Goal: Information Seeking & Learning: Learn about a topic

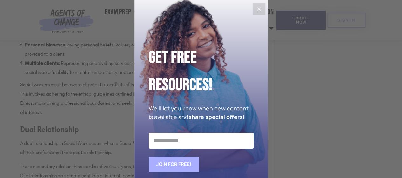
scroll to position [795, 0]
click at [255, 10] on icon "Close" at bounding box center [259, 9] width 8 height 8
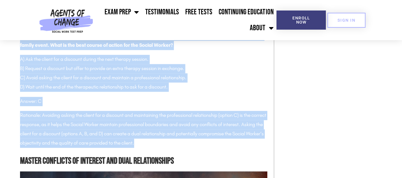
scroll to position [1527, 0]
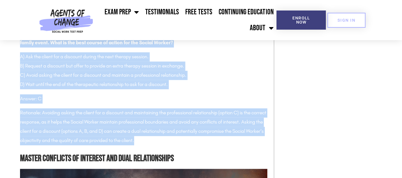
drag, startPoint x: 19, startPoint y: 65, endPoint x: 195, endPoint y: 149, distance: 194.5
copy div "Question 2: A S ocial Worker in private practice learns that a new client is th…"
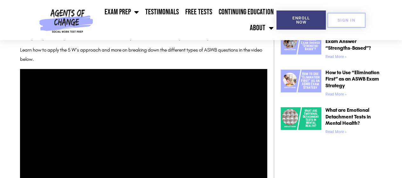
scroll to position [477, 0]
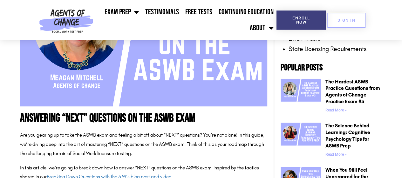
scroll to position [191, 0]
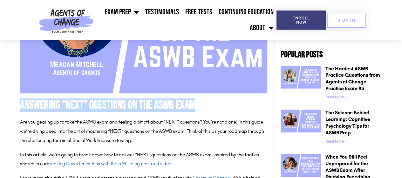
drag, startPoint x: 17, startPoint y: 103, endPoint x: 216, endPoint y: 111, distance: 198.7
copy h1 "Answering “NEXT” Questions on the ASWB Exam"
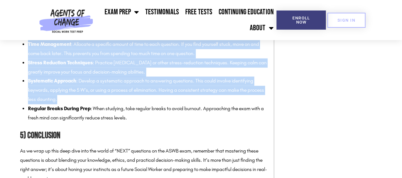
scroll to position [1654, 0]
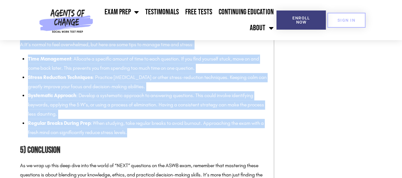
drag, startPoint x: 19, startPoint y: 106, endPoint x: 158, endPoint y: 150, distance: 146.3
copy div "4) Loremips Dolo Sitametco Adipi eli 3 S’d Eiusmodt Inci utlabore etdo magnaali…"
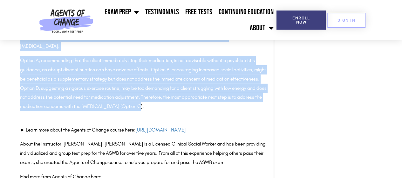
scroll to position [2099, 0]
drag, startPoint x: 18, startPoint y: 77, endPoint x: 189, endPoint y: 124, distance: 177.0
copy div "A Social Worker is working with a client who has recently been diagnosed with m…"
